Goal: Transaction & Acquisition: Purchase product/service

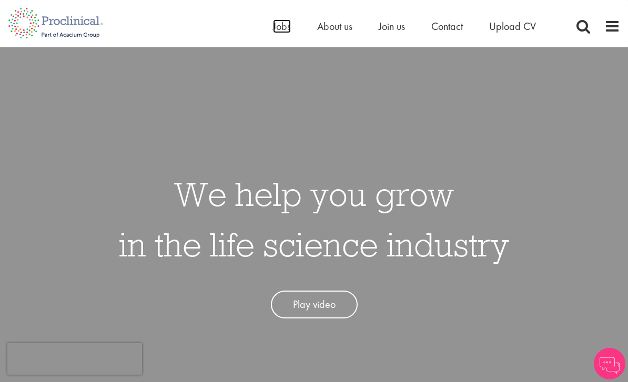
click at [282, 30] on span "Jobs" at bounding box center [282, 26] width 18 height 14
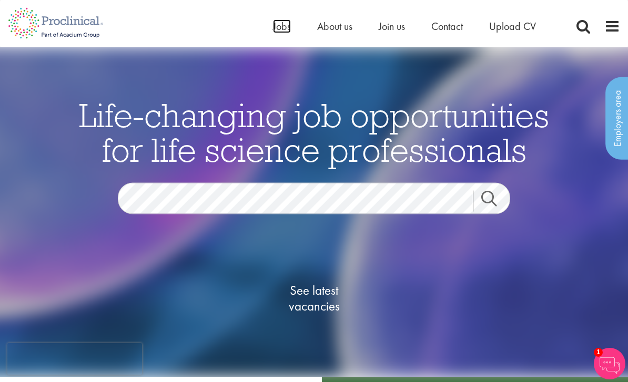
click at [282, 33] on span "Jobs" at bounding box center [282, 26] width 18 height 14
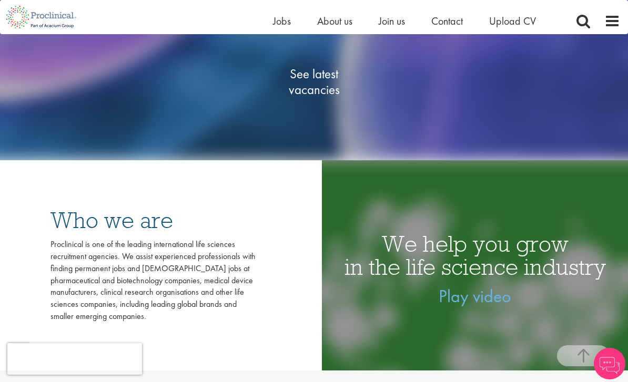
scroll to position [203, 0]
click at [320, 98] on span "See latest vacancies" at bounding box center [313, 82] width 105 height 32
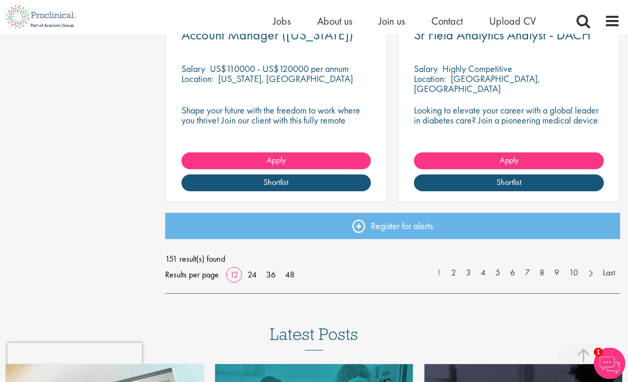
scroll to position [1394, 0]
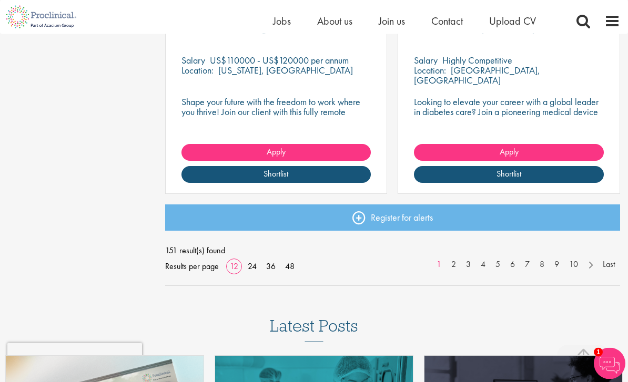
click at [292, 259] on div "Results per page 12 24 36 48" at bounding box center [231, 267] width 133 height 16
click at [292, 262] on link "48" at bounding box center [289, 266] width 17 height 11
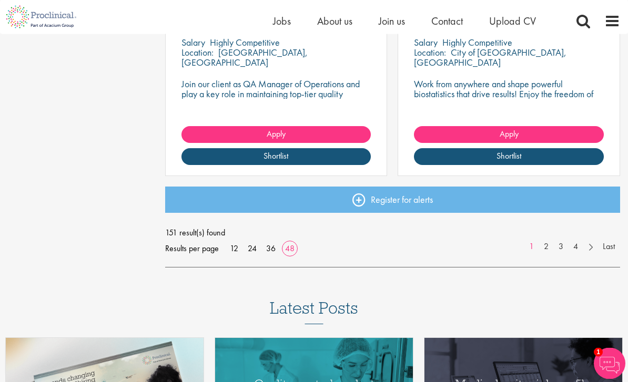
scroll to position [5500, 0]
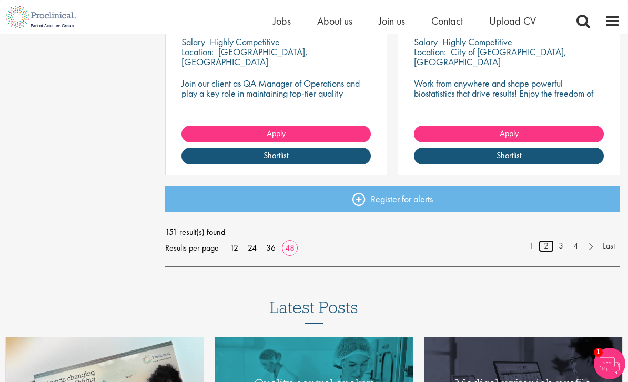
click at [548, 246] on link "2" at bounding box center [545, 246] width 15 height 12
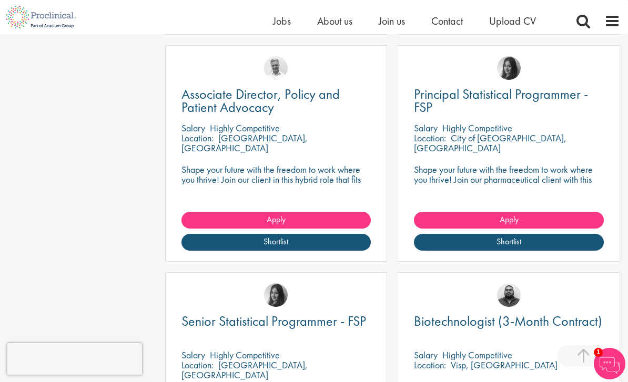
scroll to position [3373, 0]
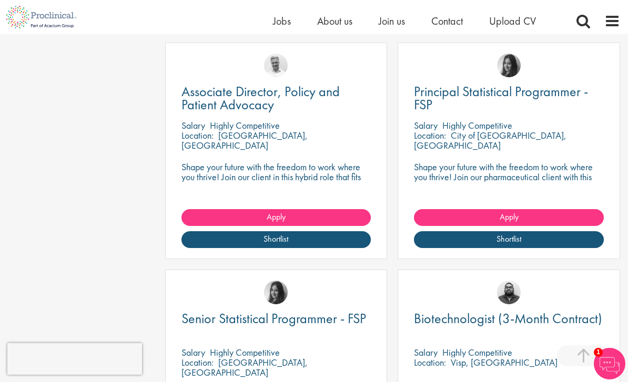
click at [320, 175] on p "Shape your future with the freedom to work where you thrive! Join our client in…" at bounding box center [276, 177] width 190 height 30
click at [280, 128] on div "Salary Highly Competitive" at bounding box center [276, 125] width 190 height 10
click at [289, 99] on span "Associate Director, Policy and Patient Advocacy" at bounding box center [260, 98] width 158 height 31
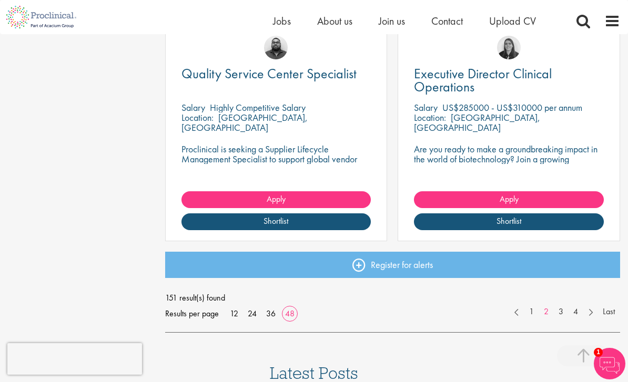
scroll to position [5435, 0]
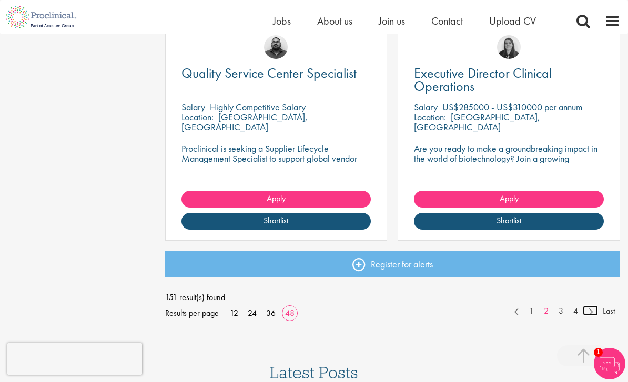
click at [587, 310] on link at bounding box center [589, 310] width 15 height 11
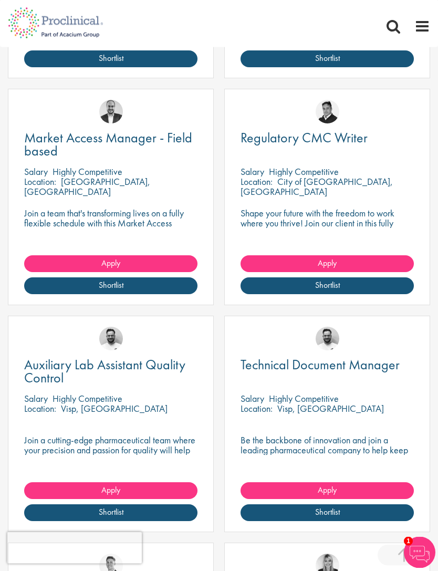
scroll to position [4447, 0]
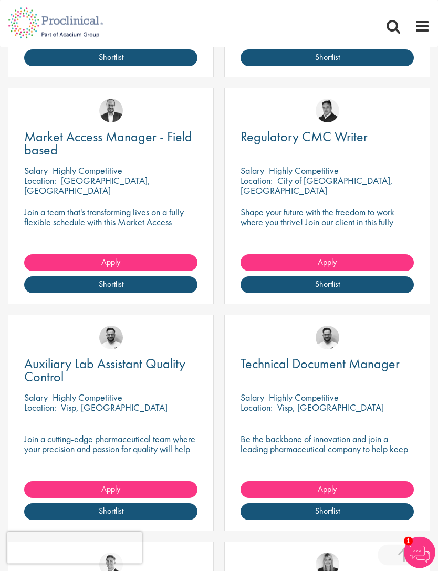
click at [365, 142] on span "Regulatory CMC Writer" at bounding box center [304, 137] width 127 height 18
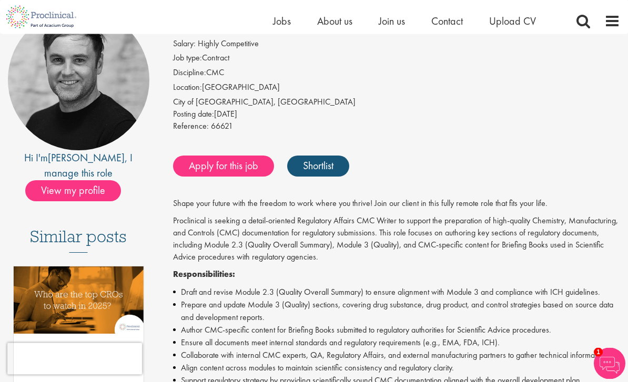
scroll to position [97, 0]
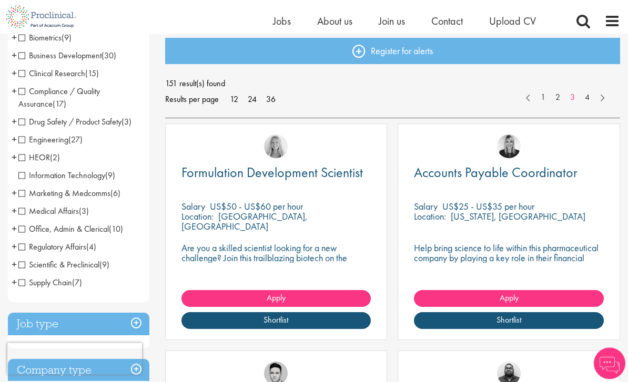
scroll to position [115, 0]
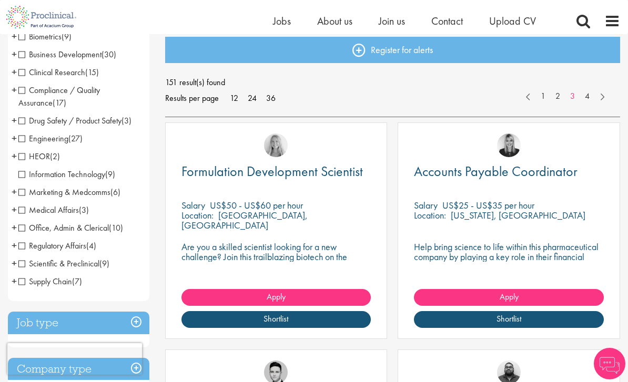
click at [22, 98] on span "Compliance / Quality Assurance" at bounding box center [58, 97] width 81 height 24
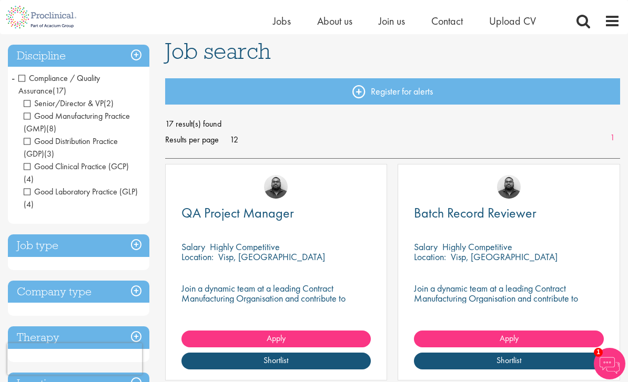
scroll to position [75, 0]
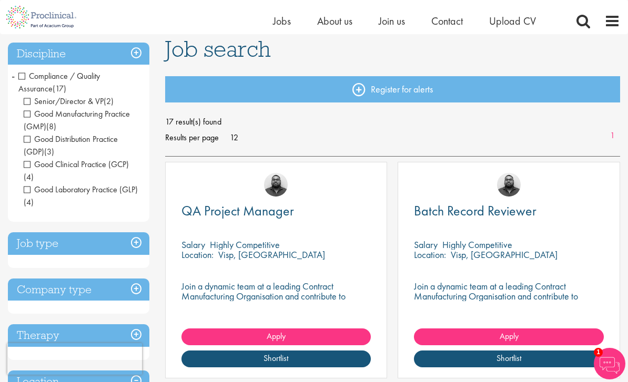
click at [31, 55] on h3 "Discipline" at bounding box center [78, 54] width 141 height 23
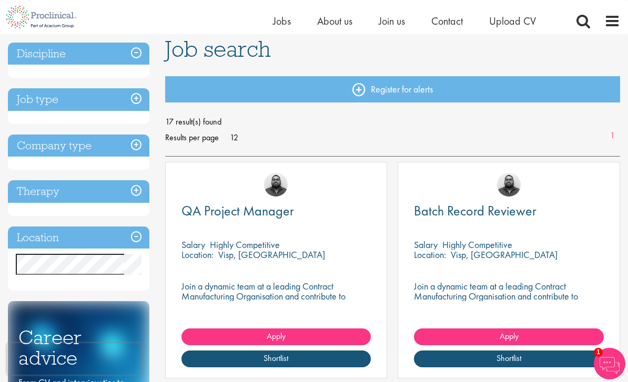
click at [22, 54] on h3 "Discipline" at bounding box center [78, 54] width 141 height 23
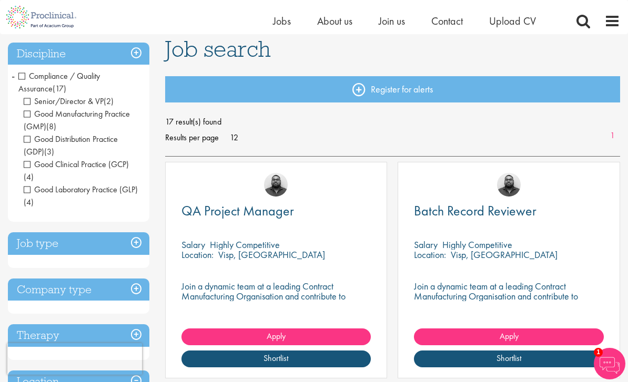
click at [22, 76] on span "Compliance / Quality Assurance" at bounding box center [58, 82] width 81 height 24
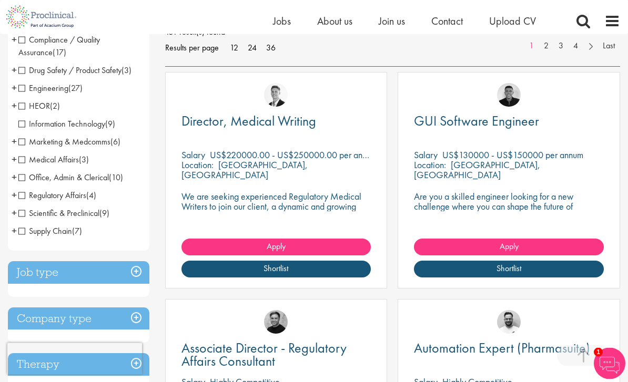
scroll to position [166, 0]
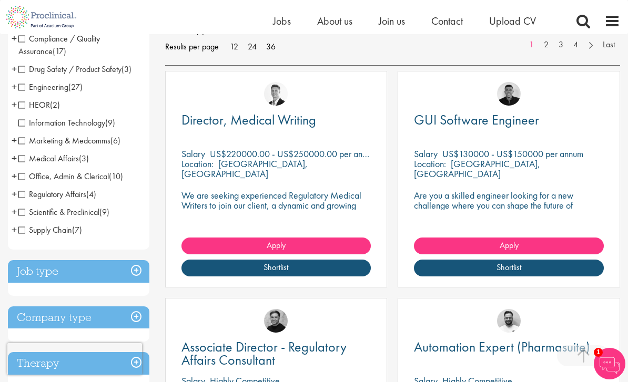
click at [25, 192] on span "Regulatory Affairs" at bounding box center [52, 194] width 68 height 11
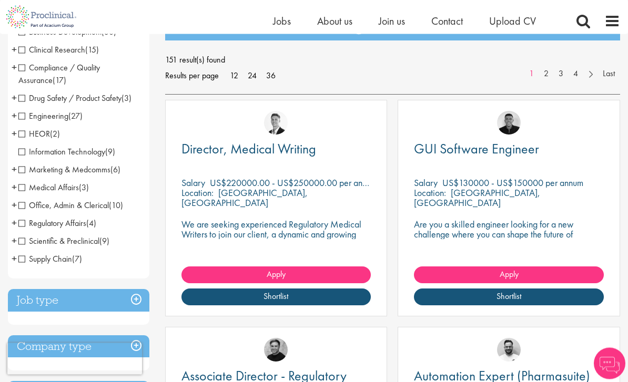
scroll to position [137, 0]
click at [26, 221] on span "Regulatory Affairs" at bounding box center [52, 223] width 68 height 11
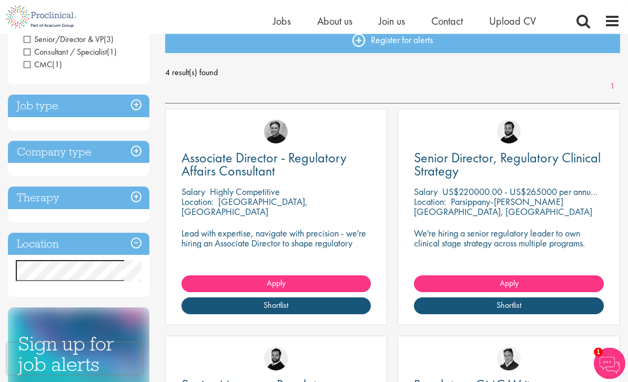
scroll to position [126, 0]
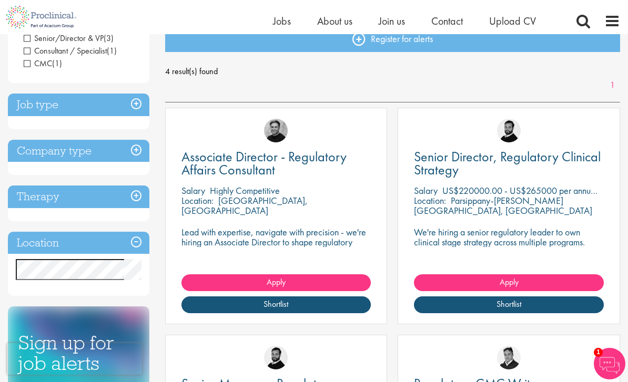
click at [212, 154] on span "Associate Director - Regulatory Affairs Consultant" at bounding box center [263, 163] width 165 height 31
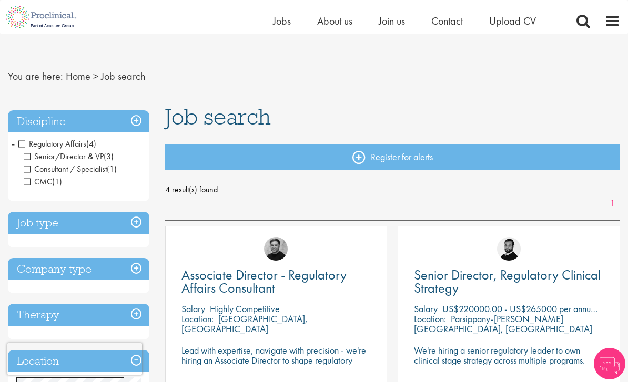
click at [19, 146] on span "Regulatory Affairs" at bounding box center [52, 143] width 68 height 11
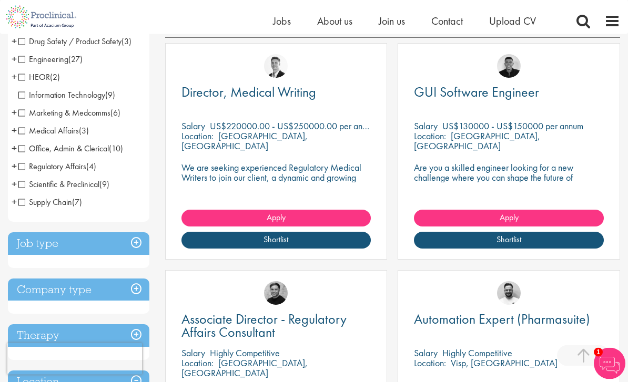
scroll to position [194, 0]
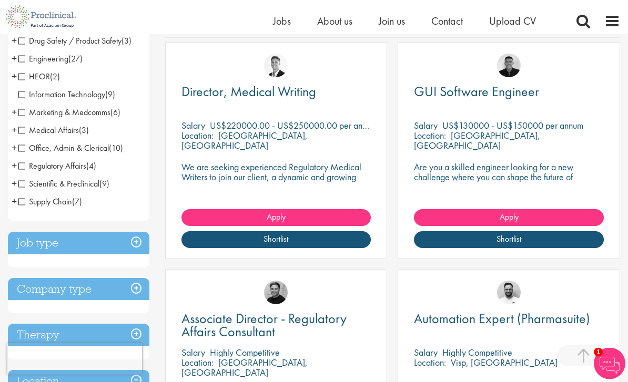
click at [31, 132] on span "Medical Affairs" at bounding box center [48, 130] width 60 height 11
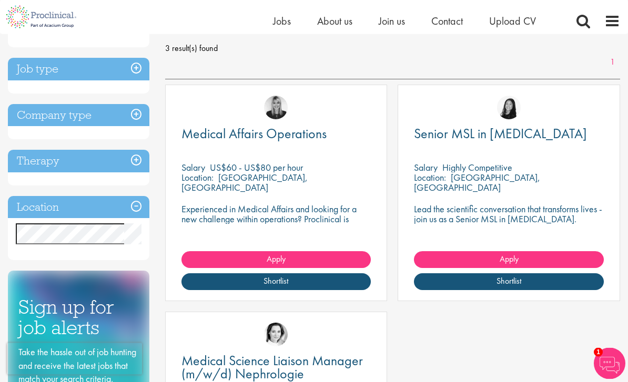
scroll to position [149, 0]
click at [212, 169] on p "US$60 - US$80 per hour" at bounding box center [256, 167] width 93 height 12
click at [203, 134] on span "Medical Affairs Operations" at bounding box center [253, 134] width 145 height 18
